Goal: Information Seeking & Learning: Learn about a topic

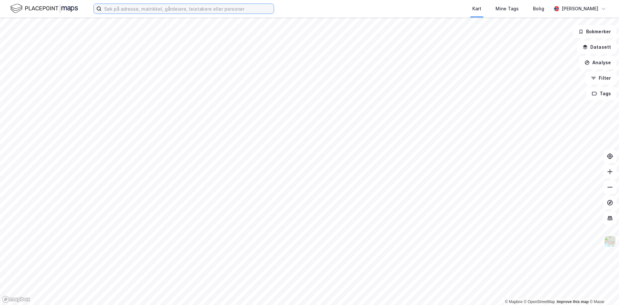
click at [212, 10] on input at bounding box center [188, 9] width 172 height 10
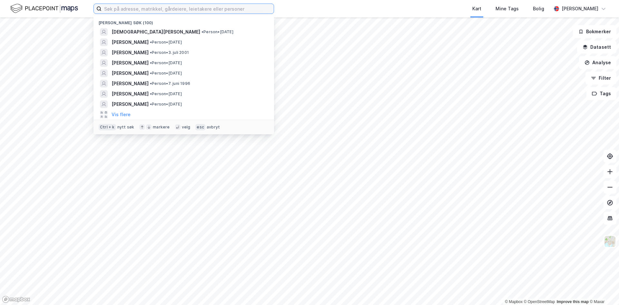
paste input "[STREET_ADDRESS]"
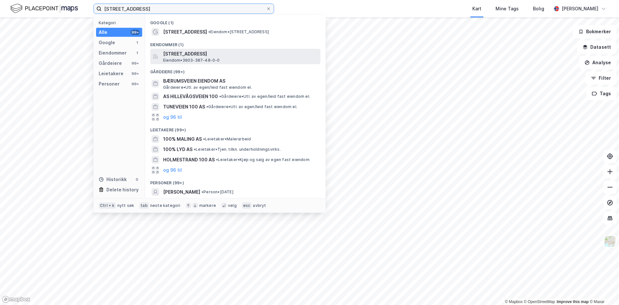
type input "[STREET_ADDRESS]"
click at [206, 55] on span "[STREET_ADDRESS]" at bounding box center [240, 54] width 155 height 8
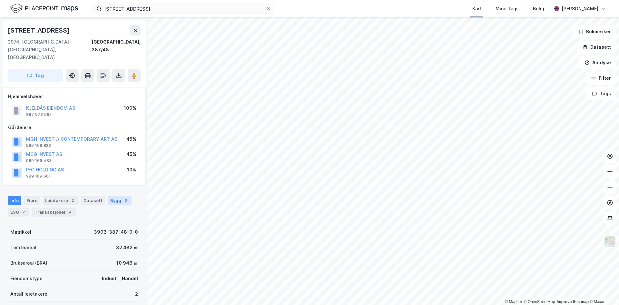
click at [111, 196] on div "Bygg 3" at bounding box center [120, 200] width 24 height 9
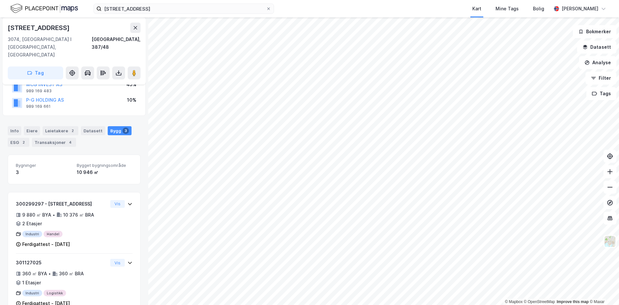
scroll to position [85, 0]
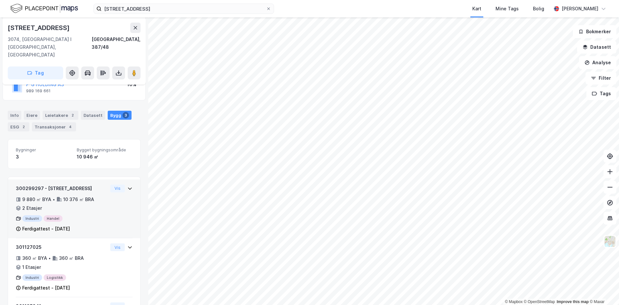
click at [128, 187] on icon at bounding box center [130, 188] width 4 height 2
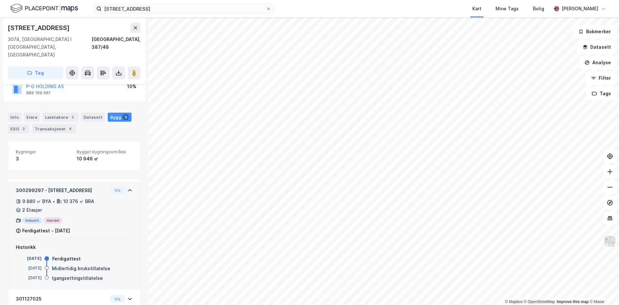
scroll to position [9, 0]
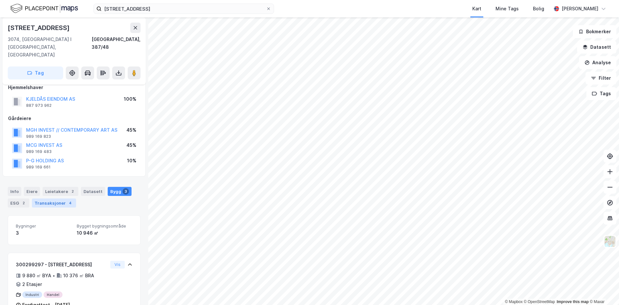
click at [67, 200] on div "4" at bounding box center [70, 203] width 6 height 6
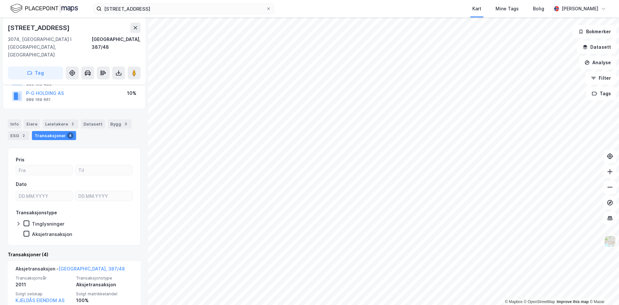
scroll to position [64, 0]
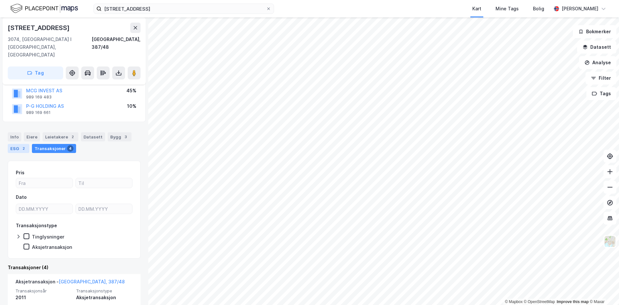
click at [17, 144] on div "ESG 2" at bounding box center [19, 148] width 22 height 9
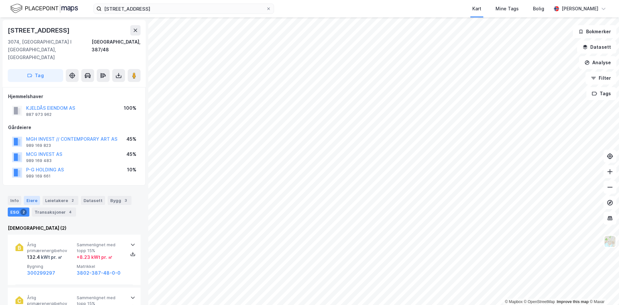
click at [35, 196] on div "Eiere" at bounding box center [32, 200] width 16 height 9
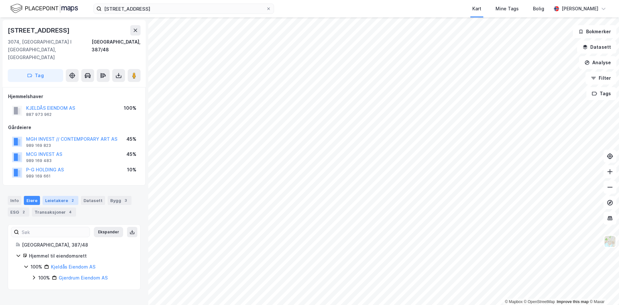
click at [55, 196] on div "Leietakere 2" at bounding box center [61, 200] width 36 height 9
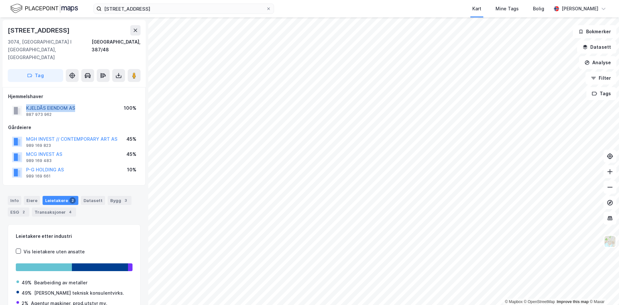
drag, startPoint x: 84, startPoint y: 90, endPoint x: 27, endPoint y: 94, distance: 57.9
click at [27, 103] on div "KJELDÅS EIENDOM AS 887 973 962 100%" at bounding box center [74, 110] width 132 height 15
copy button "KJELDÅS EIENDOM AS"
